Goal: Check status

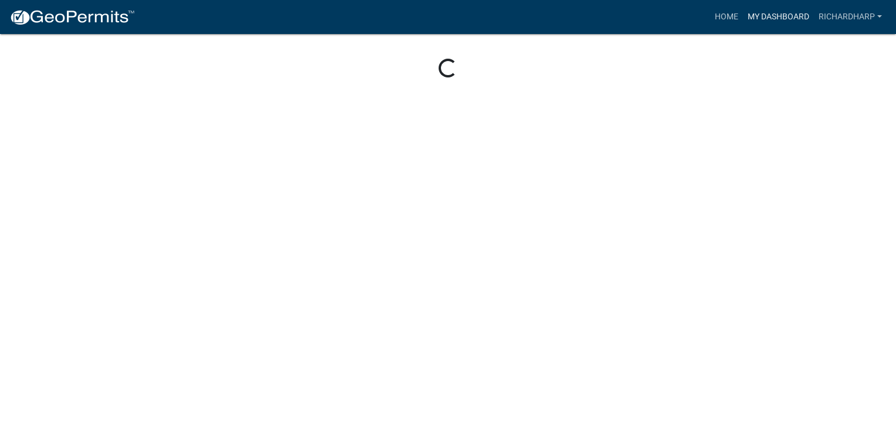
click at [777, 16] on link "My Dashboard" at bounding box center [778, 17] width 71 height 22
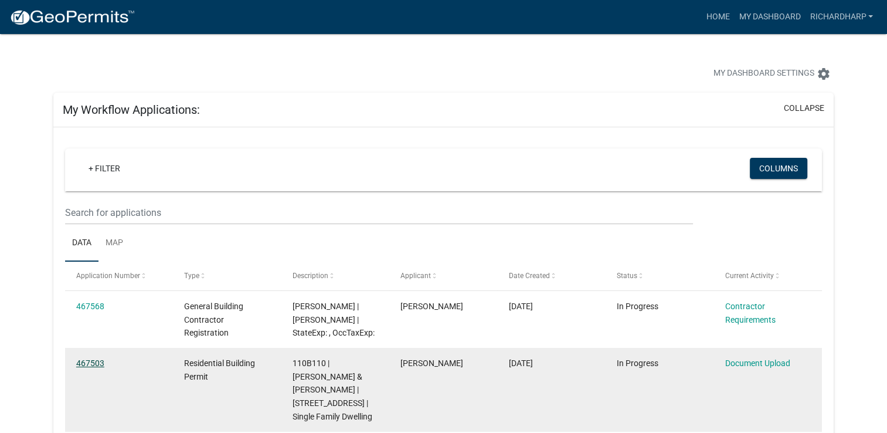
click at [86, 360] on link "467503" at bounding box center [90, 362] width 28 height 9
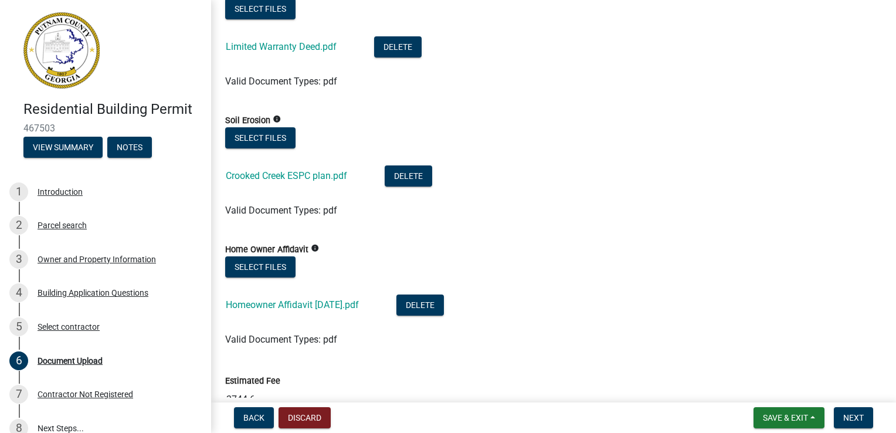
scroll to position [938, 0]
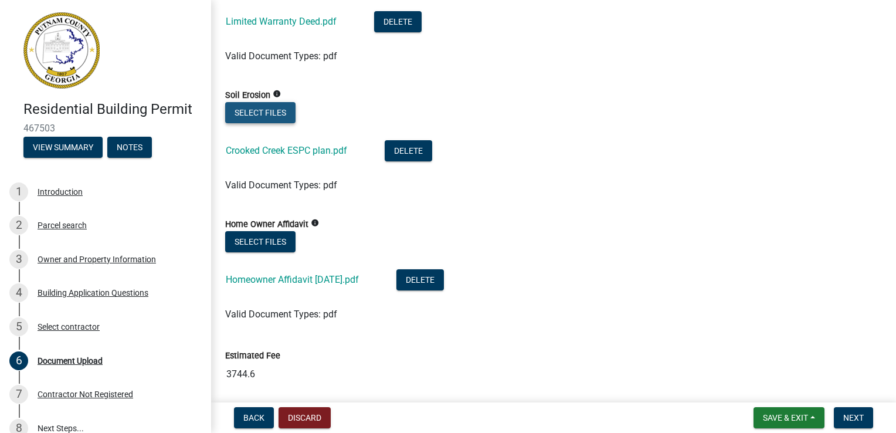
click at [274, 119] on button "Select files" at bounding box center [260, 112] width 70 height 21
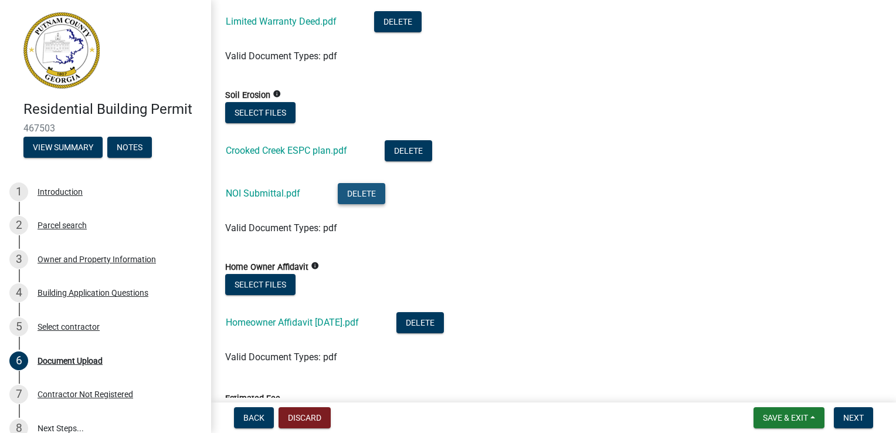
click at [356, 186] on button "Delete" at bounding box center [361, 193] width 47 height 21
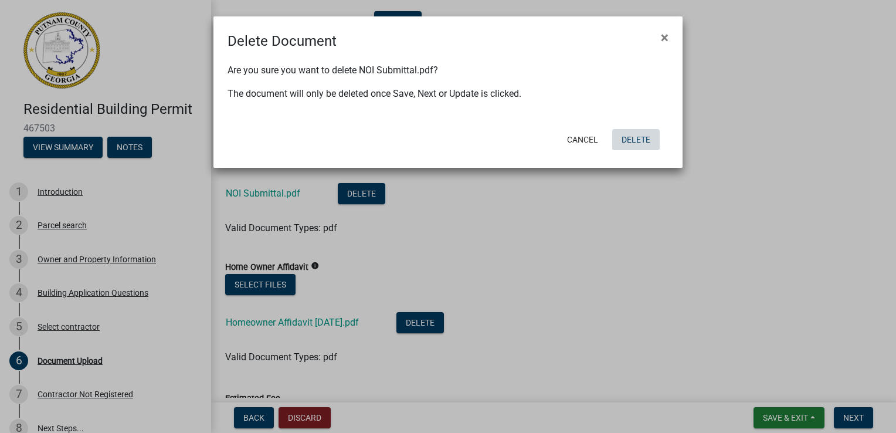
click at [624, 140] on button "Delete" at bounding box center [635, 139] width 47 height 21
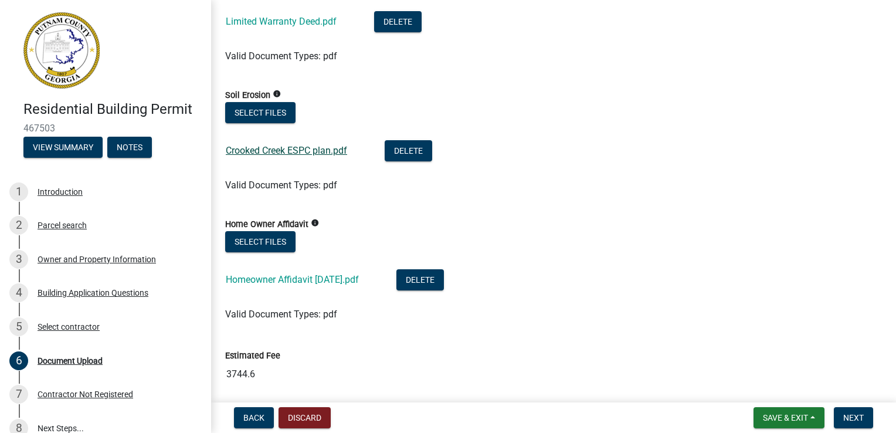
click at [328, 154] on link "Crooked Creek ESPC plan.pdf" at bounding box center [286, 150] width 121 height 11
